Goal: Information Seeking & Learning: Learn about a topic

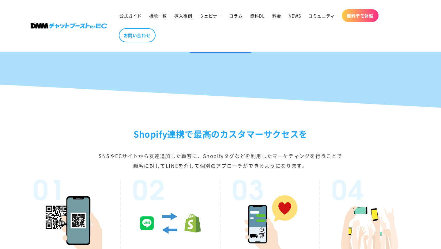
scroll to position [728, 0]
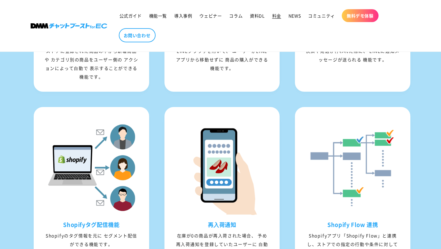
click at [275, 15] on span "料金" at bounding box center [276, 16] width 9 height 6
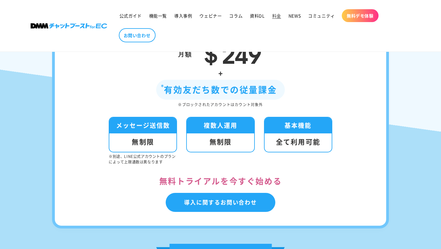
scroll to position [56, 0]
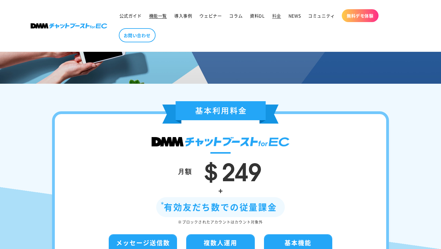
click at [160, 16] on span "機能一覧" at bounding box center [158, 16] width 18 height 6
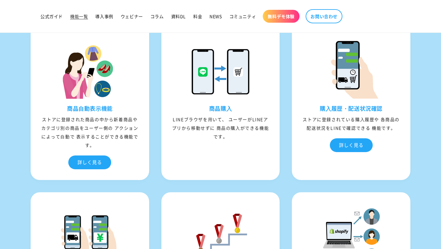
scroll to position [1865, 0]
